Goal: Navigation & Orientation: Find specific page/section

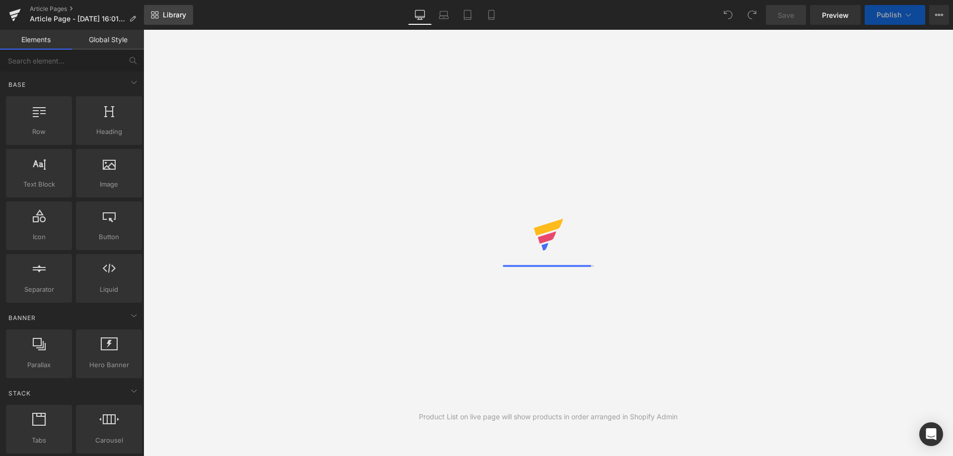
drag, startPoint x: 0, startPoint y: 0, endPoint x: 166, endPoint y: 14, distance: 166.4
click at [166, 14] on span "Library" at bounding box center [174, 14] width 23 height 9
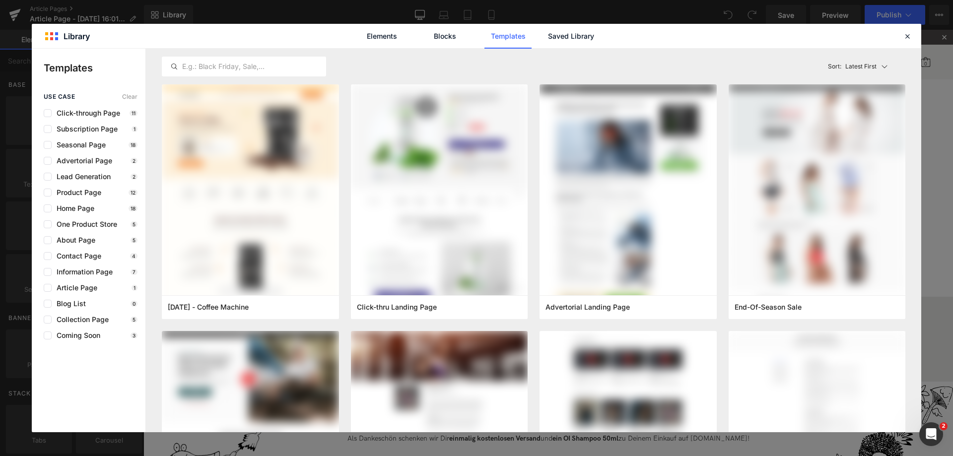
click at [599, 36] on div "Elements Blocks Templates Saved Library" at bounding box center [476, 36] width 252 height 25
click at [590, 36] on link "Saved Library" at bounding box center [571, 36] width 47 height 25
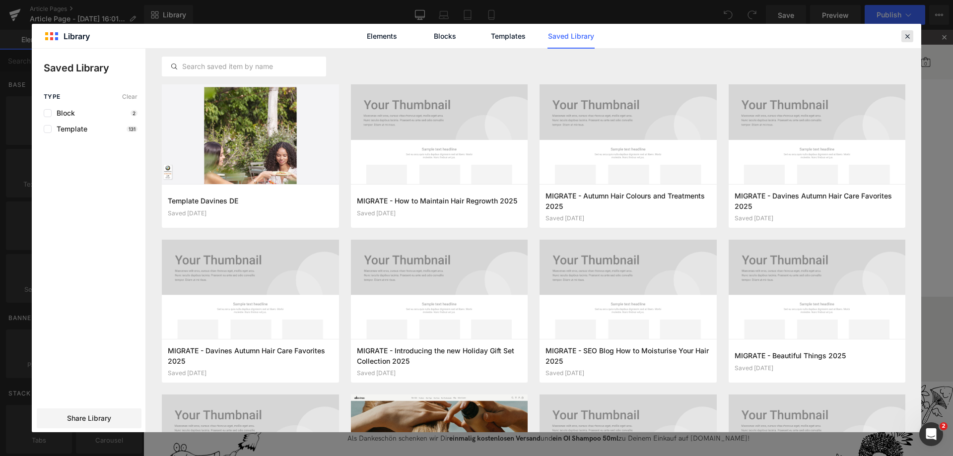
click at [907, 37] on icon at bounding box center [907, 36] width 9 height 9
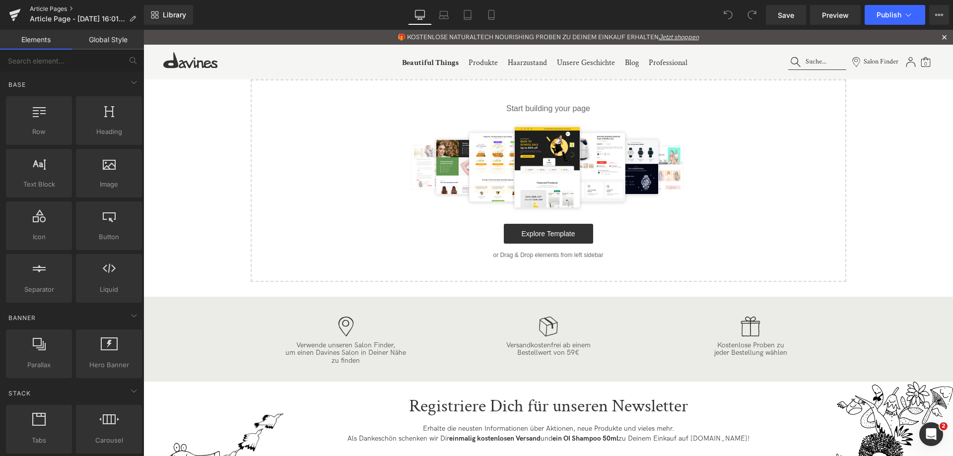
click at [65, 8] on link "Article Pages" at bounding box center [87, 9] width 114 height 8
